Goal: Information Seeking & Learning: Learn about a topic

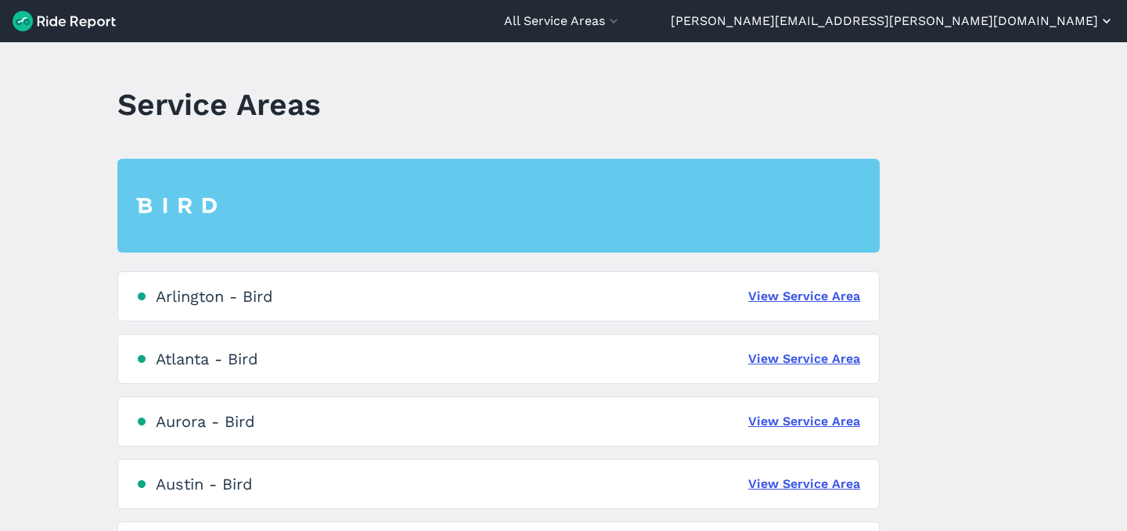
click at [1072, 22] on button "[PERSON_NAME][EMAIL_ADDRESS][PERSON_NAME][DOMAIN_NAME]" at bounding box center [892, 21] width 444 height 19
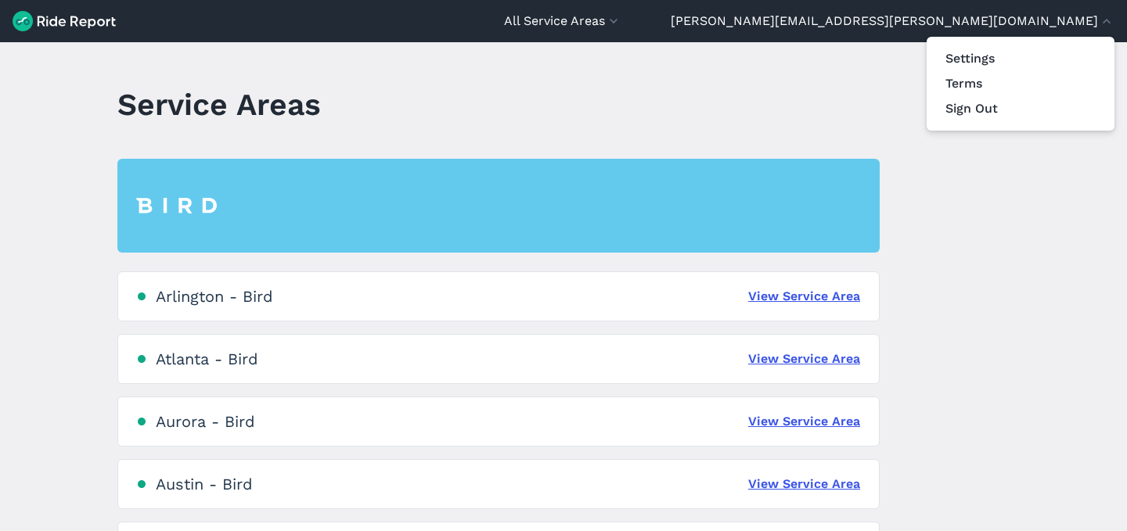
click at [834, 38] on div at bounding box center [563, 265] width 1127 height 531
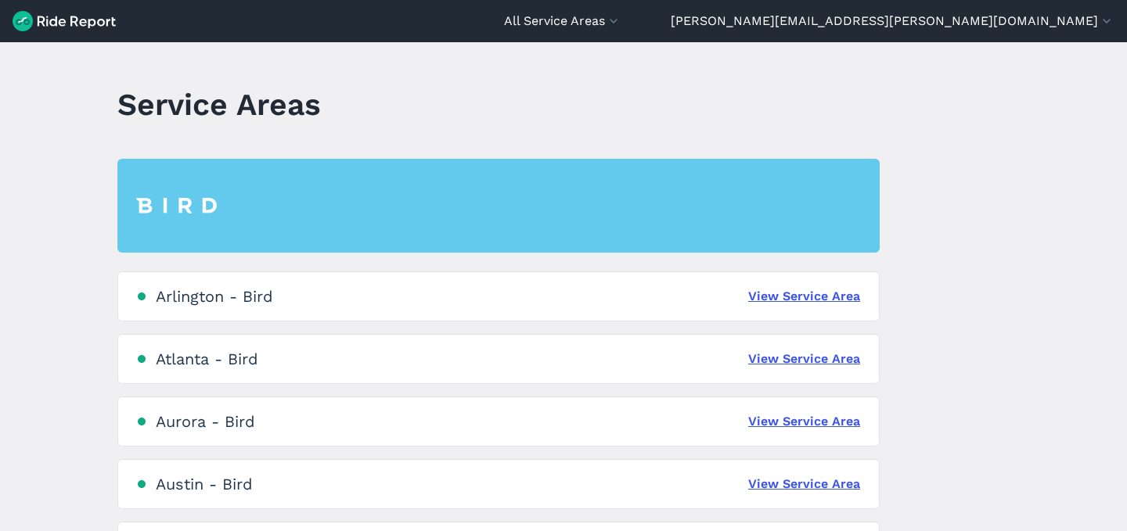
click at [837, 31] on header "All Service Areas All Service Areas [GEOGRAPHIC_DATA] - Bird [GEOGRAPHIC_DATA] …" at bounding box center [563, 21] width 1127 height 42
click at [621, 27] on button "All Service Areas" at bounding box center [562, 21] width 117 height 19
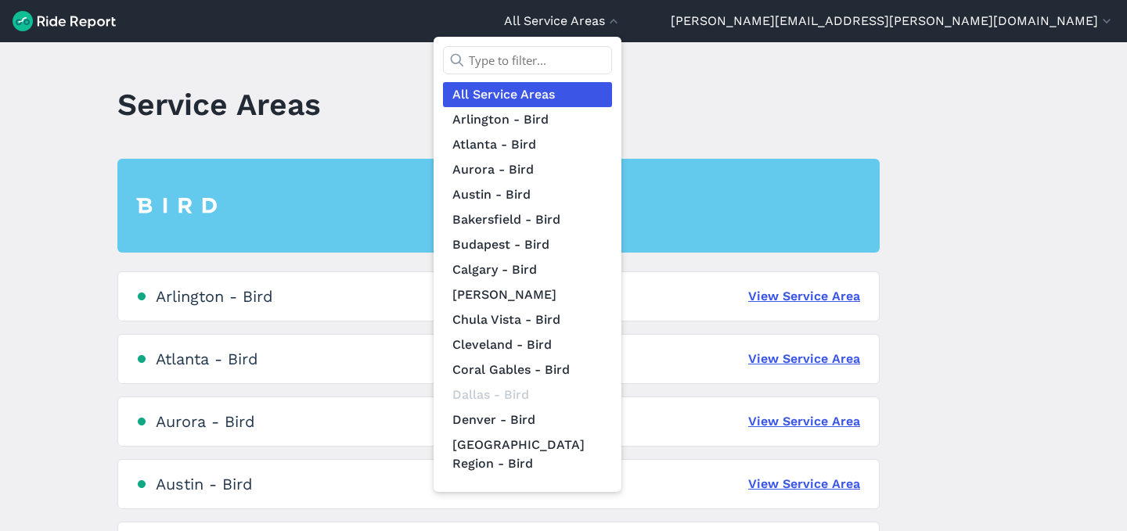
click at [612, 59] on input "text" at bounding box center [527, 60] width 169 height 28
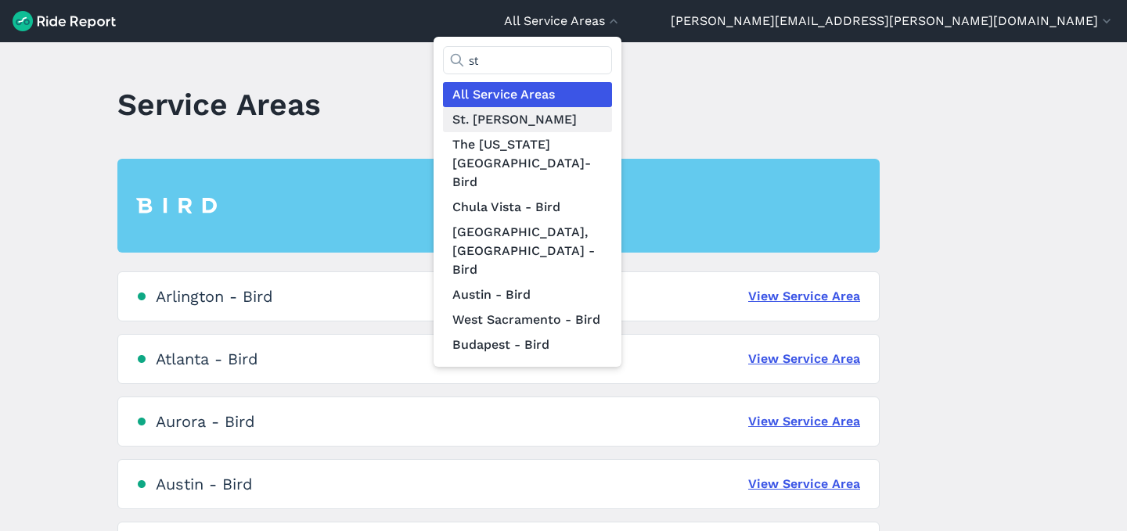
type input "st"
click at [612, 121] on link "St. [PERSON_NAME]" at bounding box center [527, 119] width 169 height 25
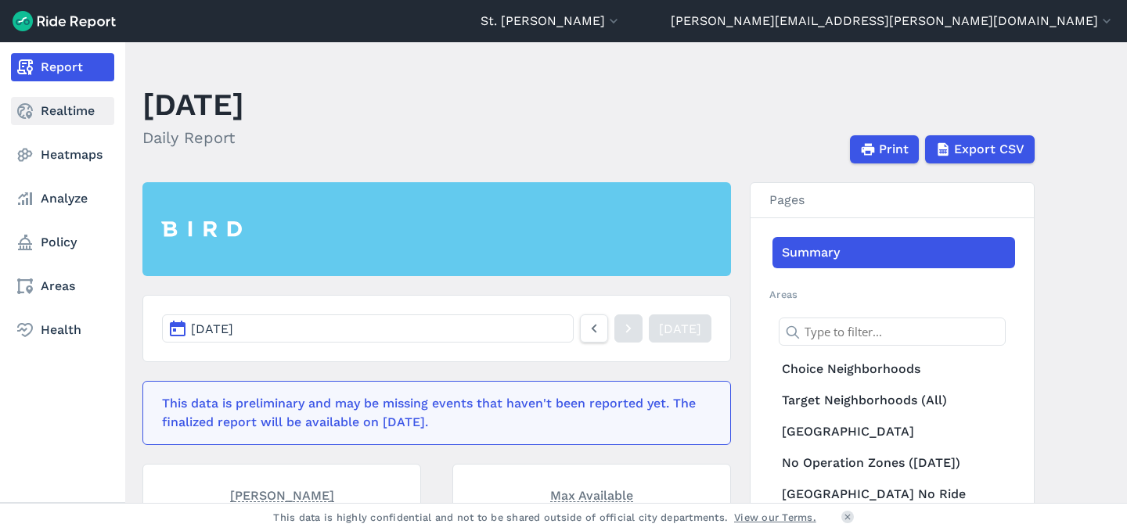
click at [62, 118] on link "Realtime" at bounding box center [62, 111] width 103 height 28
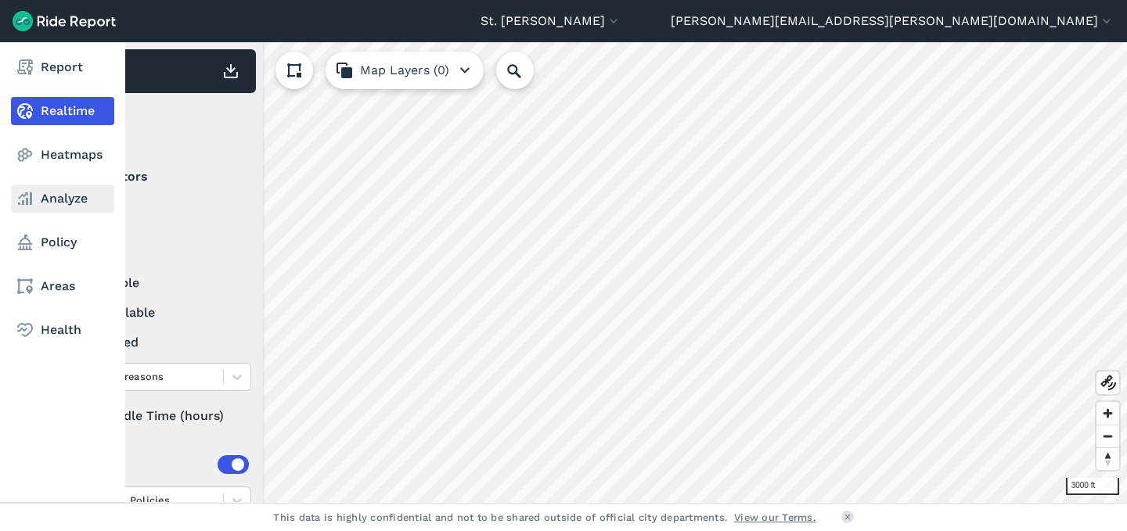
click at [40, 193] on link "Analyze" at bounding box center [62, 199] width 103 height 28
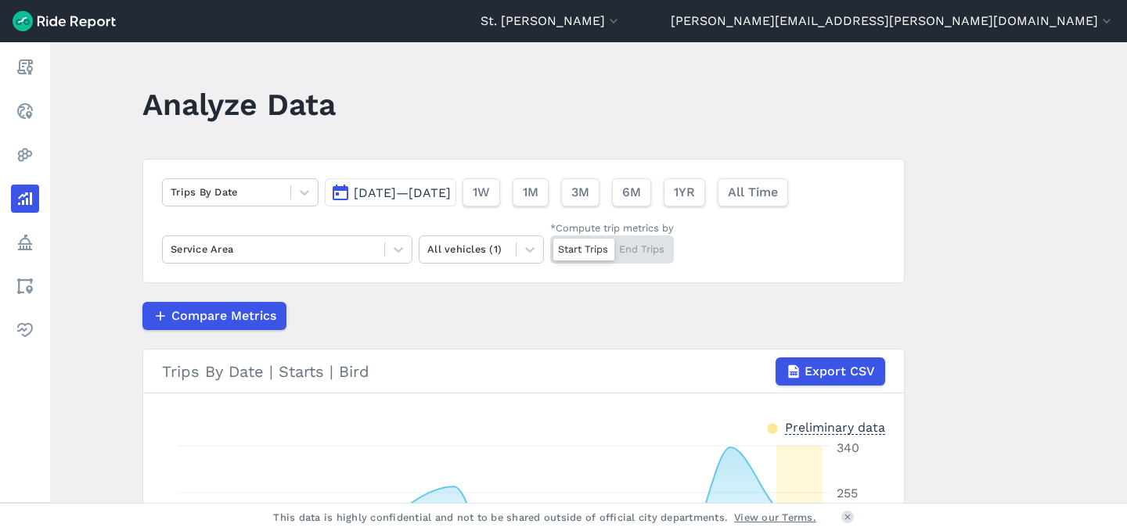
click at [403, 185] on button "[DATE]—[DATE]" at bounding box center [390, 192] width 131 height 28
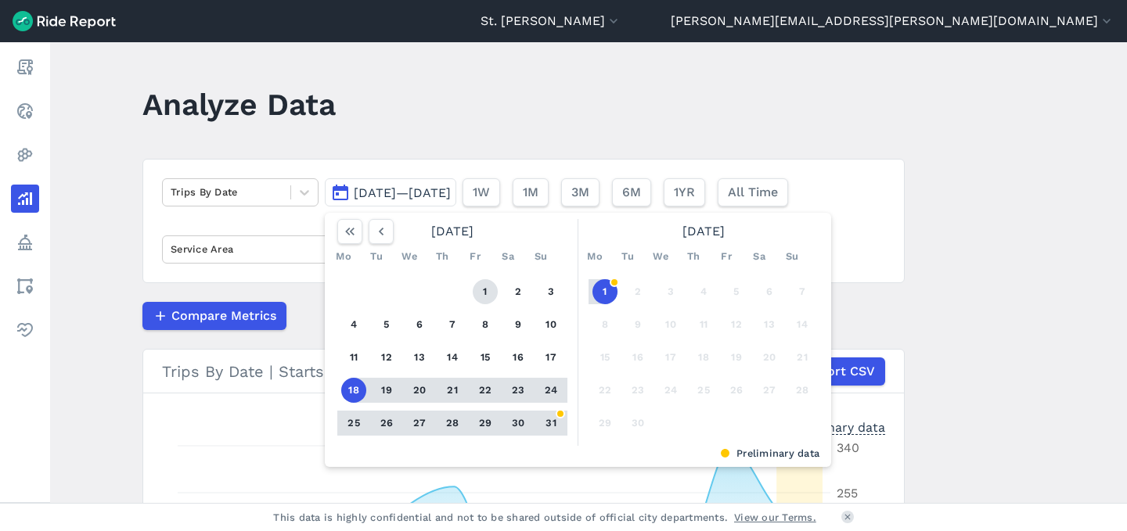
click at [489, 284] on button "1" at bounding box center [485, 291] width 25 height 25
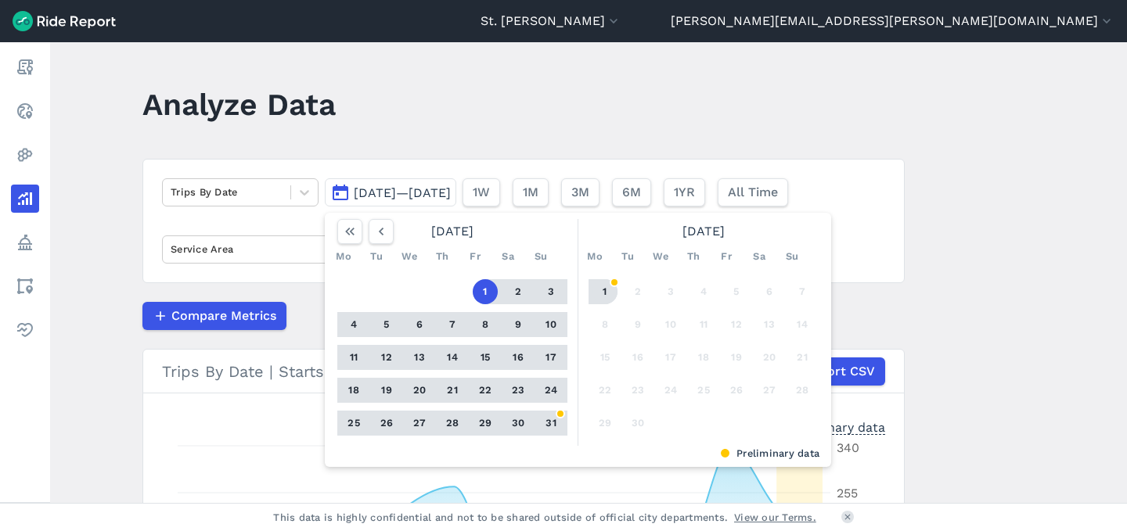
click at [608, 289] on button "1" at bounding box center [604, 291] width 25 height 25
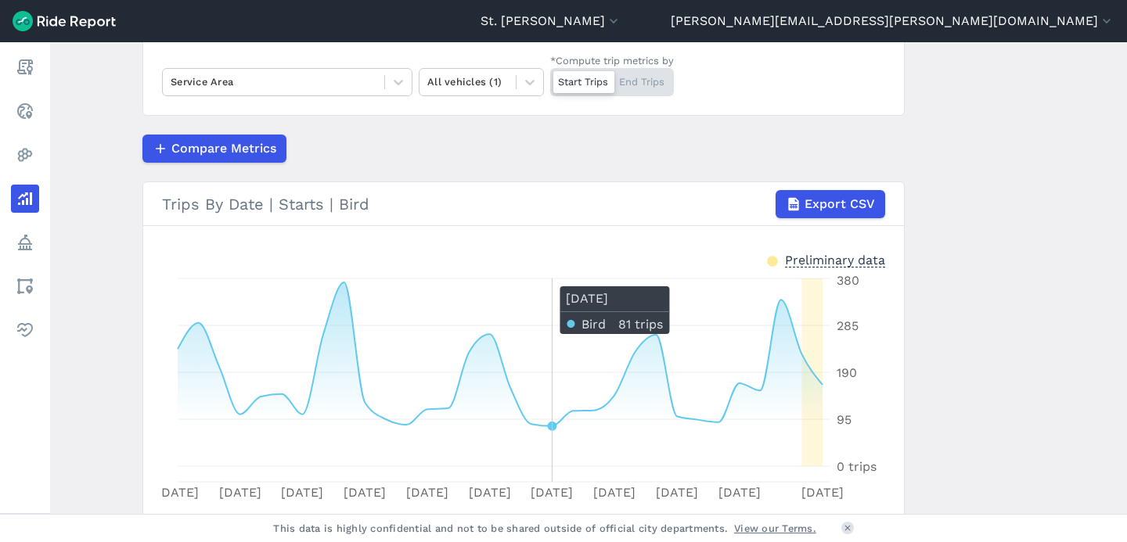
scroll to position [207, 0]
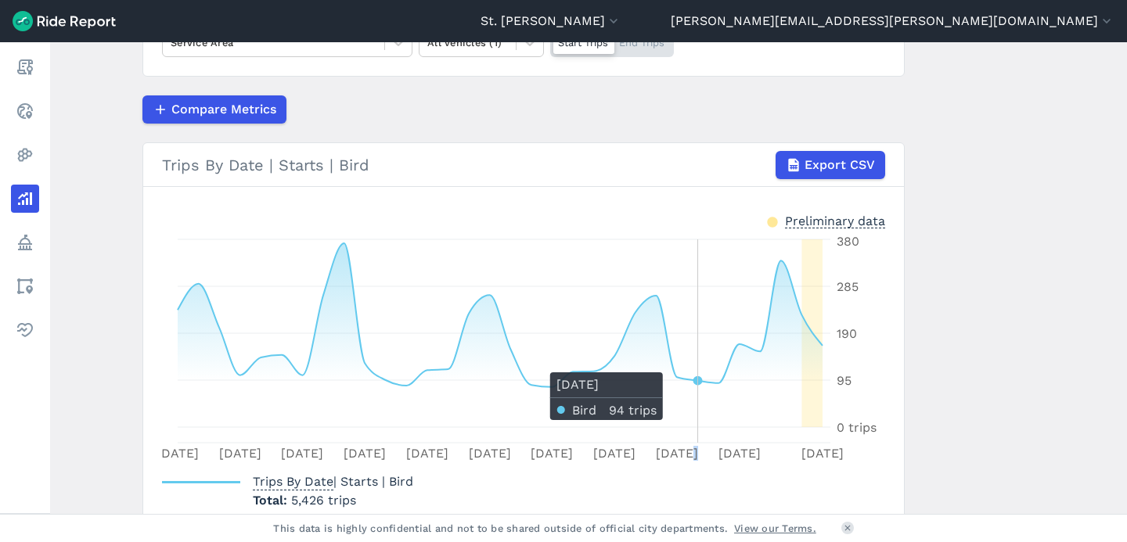
click at [687, 365] on icon "[DATE] [DATE] [DATE] Aug [DATE] Aug [DATE] Aug [DATE] Aug [DATE] 1 0 trips 95 1…" at bounding box center [523, 349] width 723 height 235
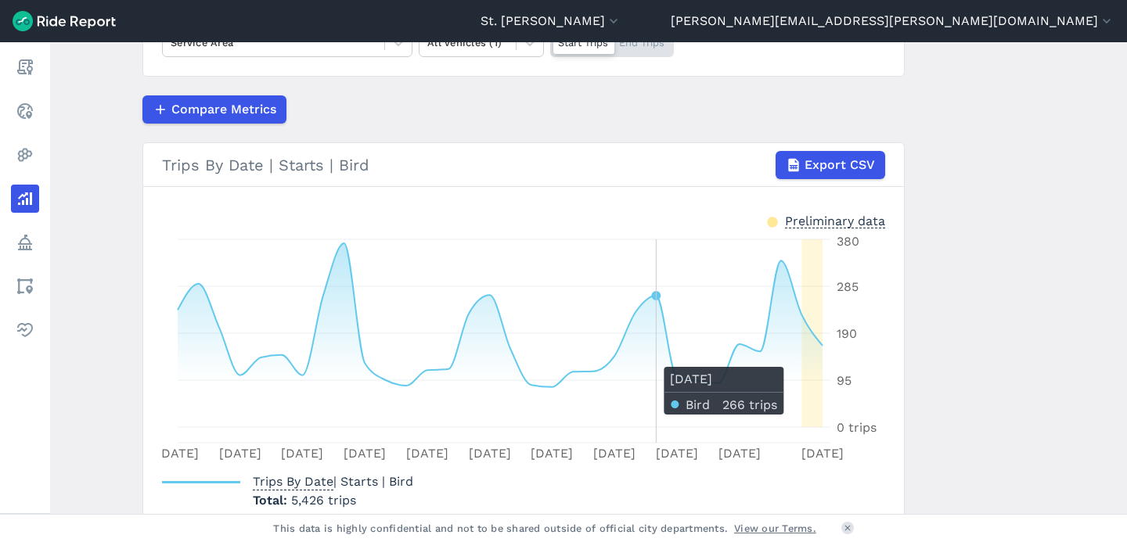
click at [650, 359] on icon at bounding box center [500, 335] width 645 height 184
